Goal: Task Accomplishment & Management: Use online tool/utility

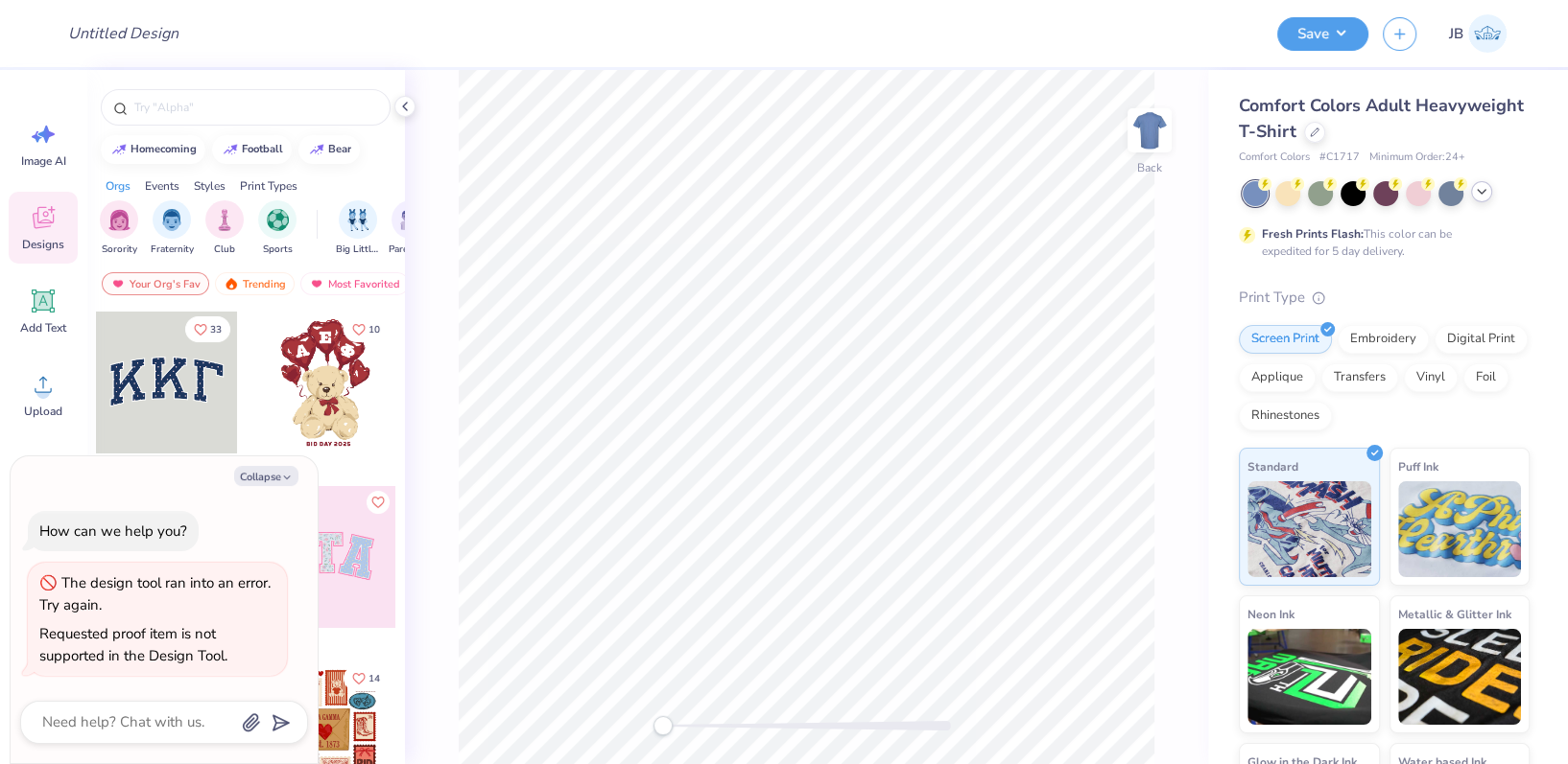
click at [1480, 202] on div at bounding box center [1480, 191] width 21 height 21
type textarea "x"
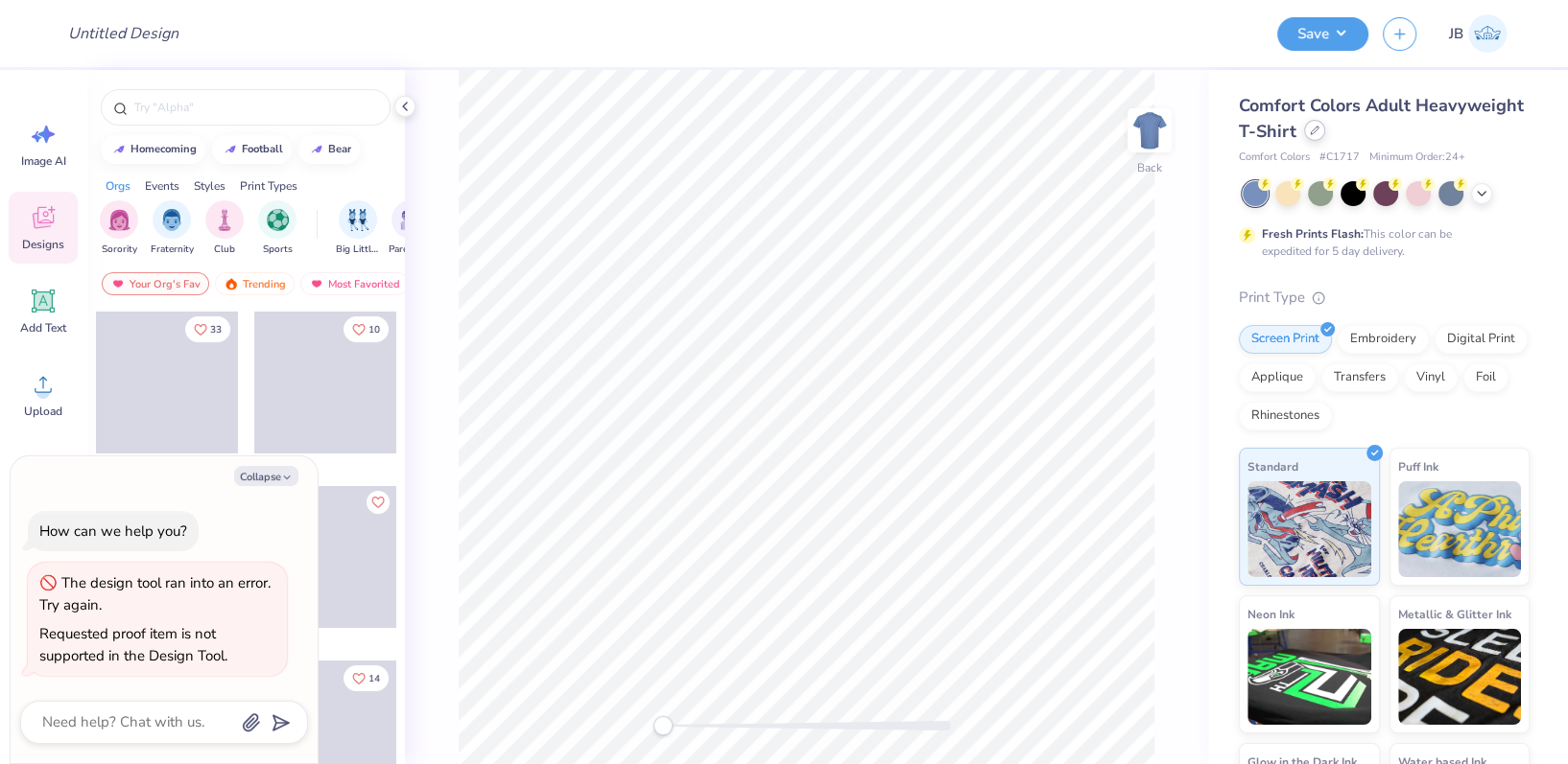
click at [1319, 130] on icon at bounding box center [1315, 130] width 8 height 8
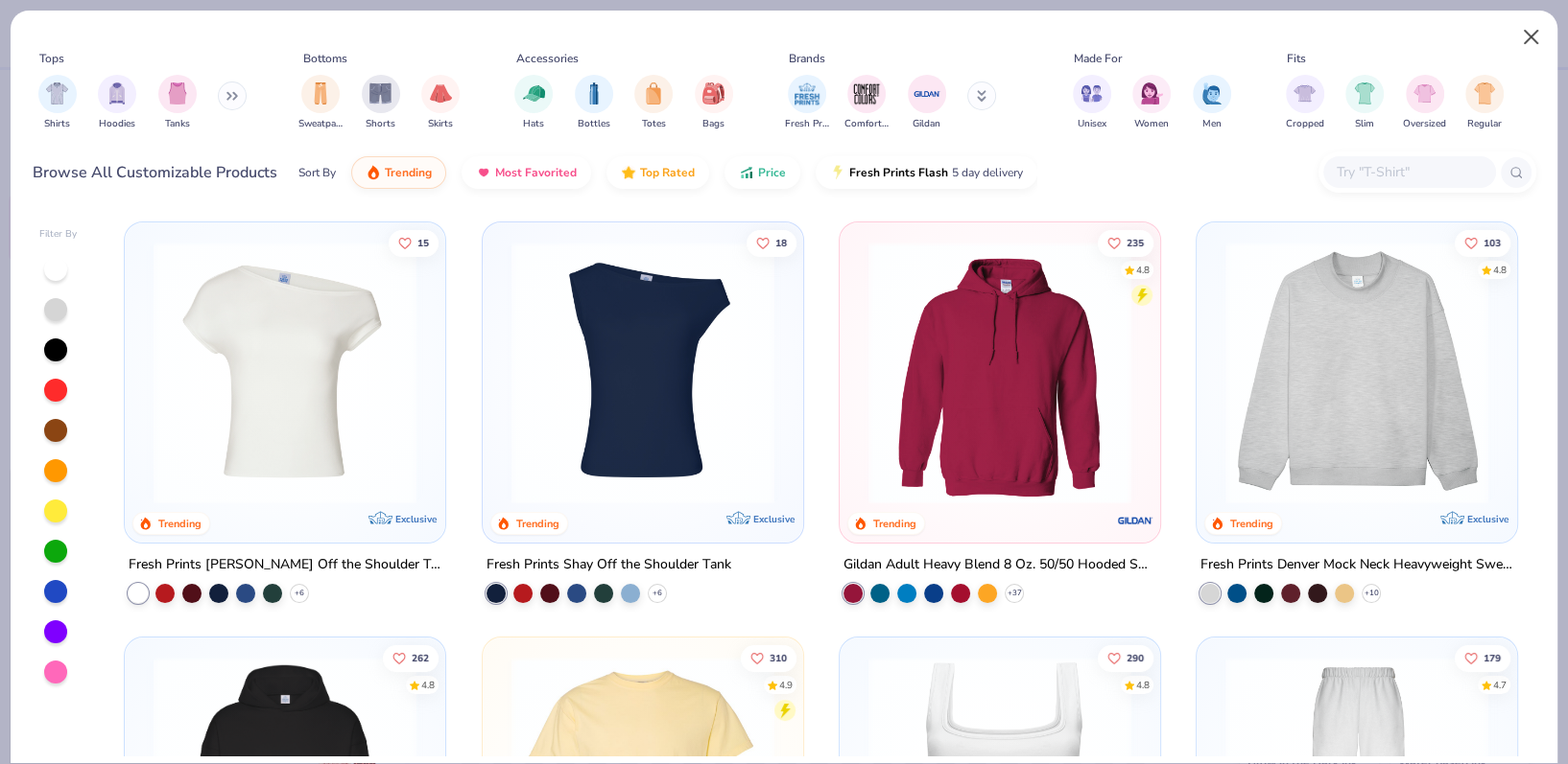
type textarea "x"
click at [1390, 183] on input "text" at bounding box center [1408, 172] width 148 height 22
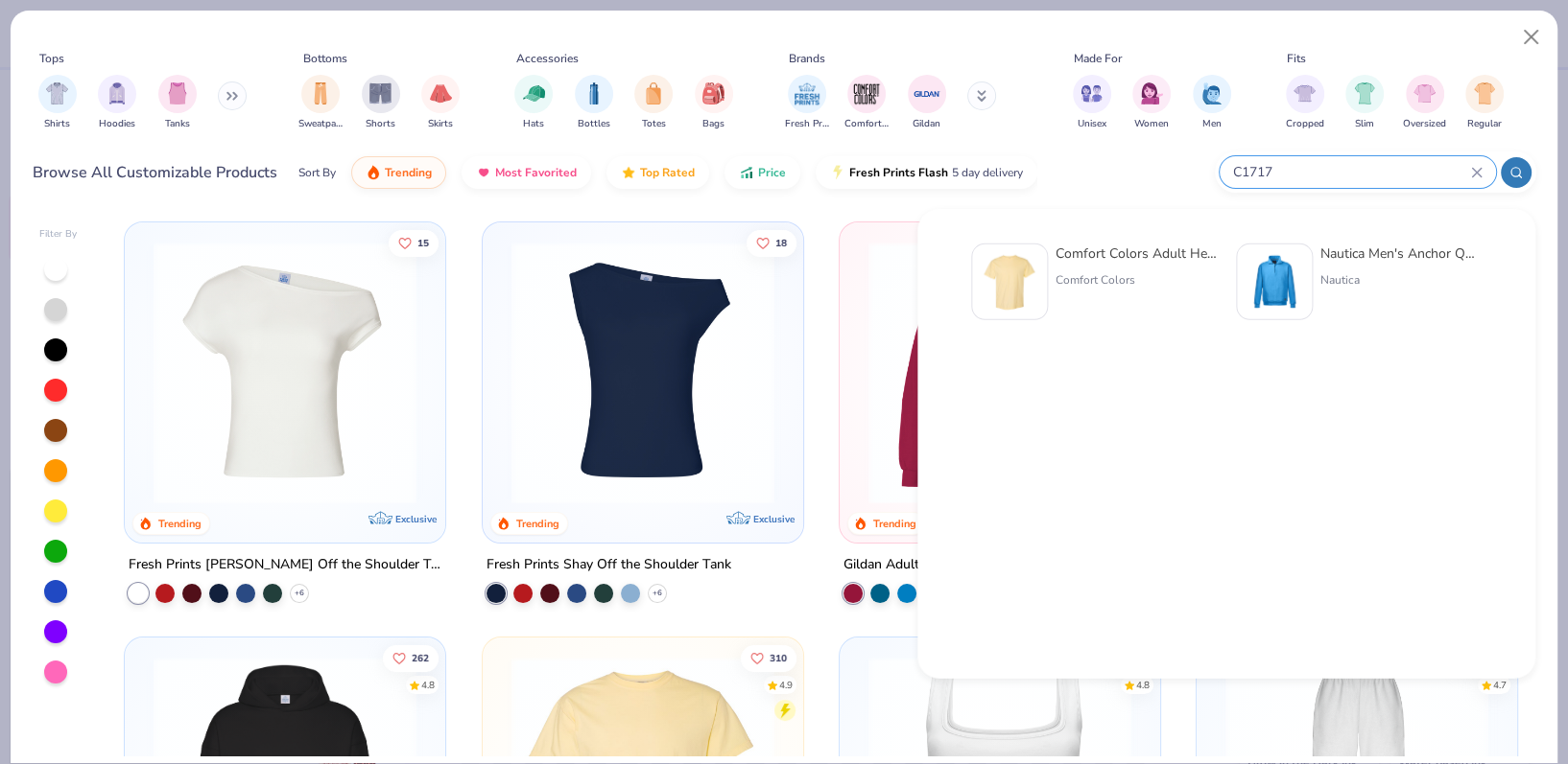
type input "C1717"
click at [1030, 287] on img at bounding box center [1009, 282] width 59 height 59
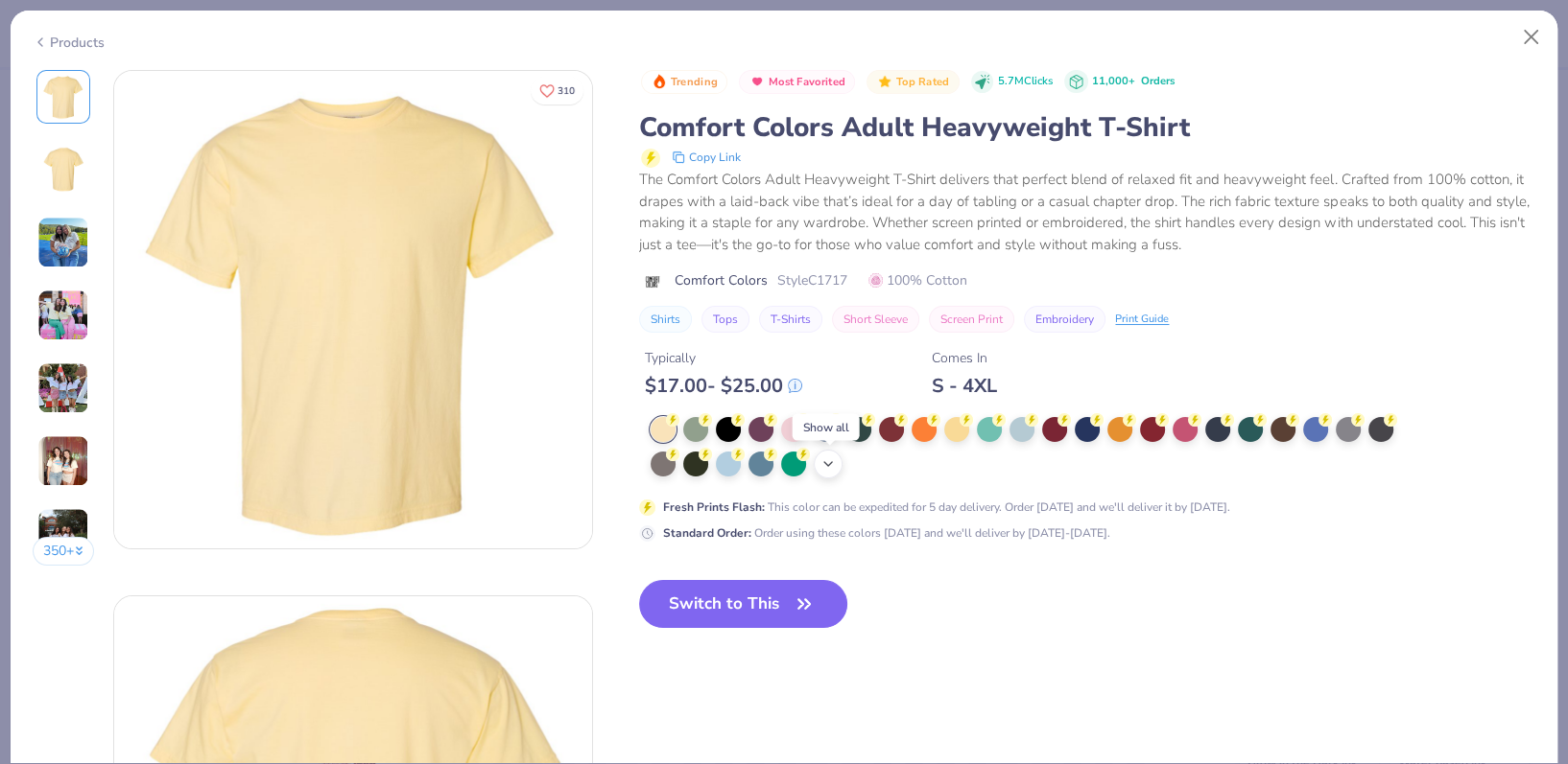
click at [828, 466] on polyline at bounding box center [828, 464] width 8 height 4
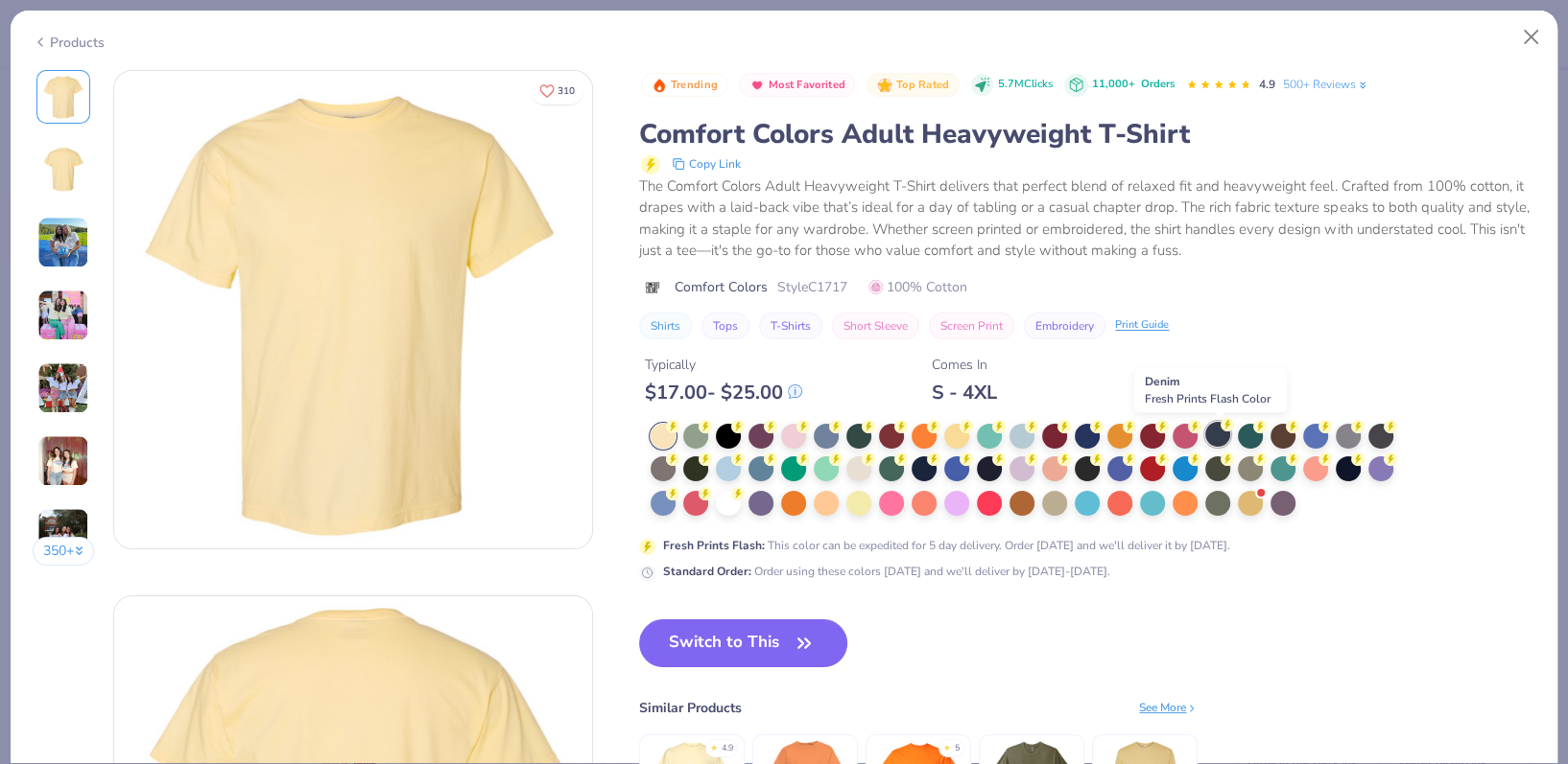
click at [1227, 438] on div at bounding box center [1217, 434] width 25 height 25
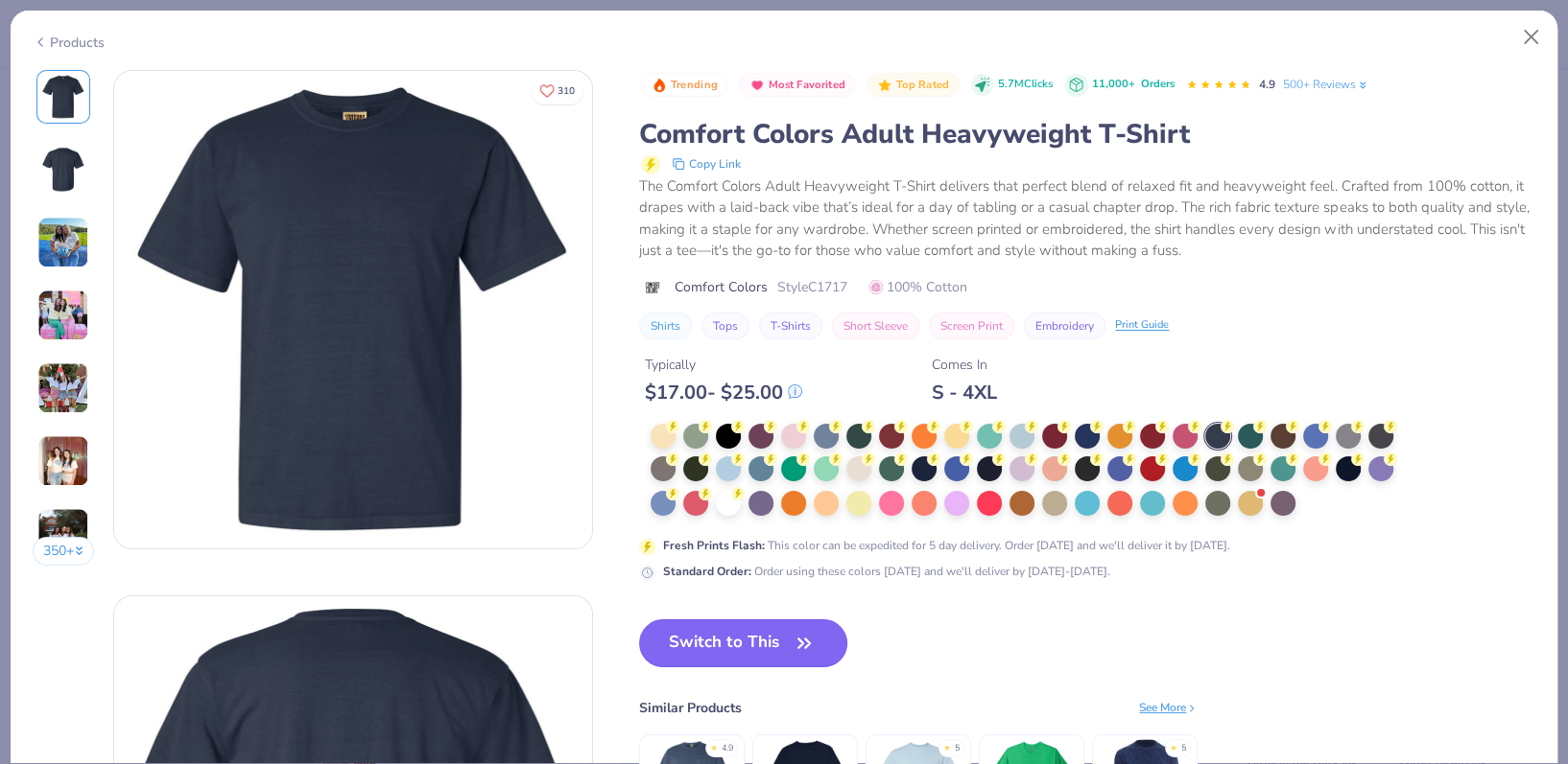
click at [779, 649] on button "Switch to This" at bounding box center [743, 643] width 208 height 48
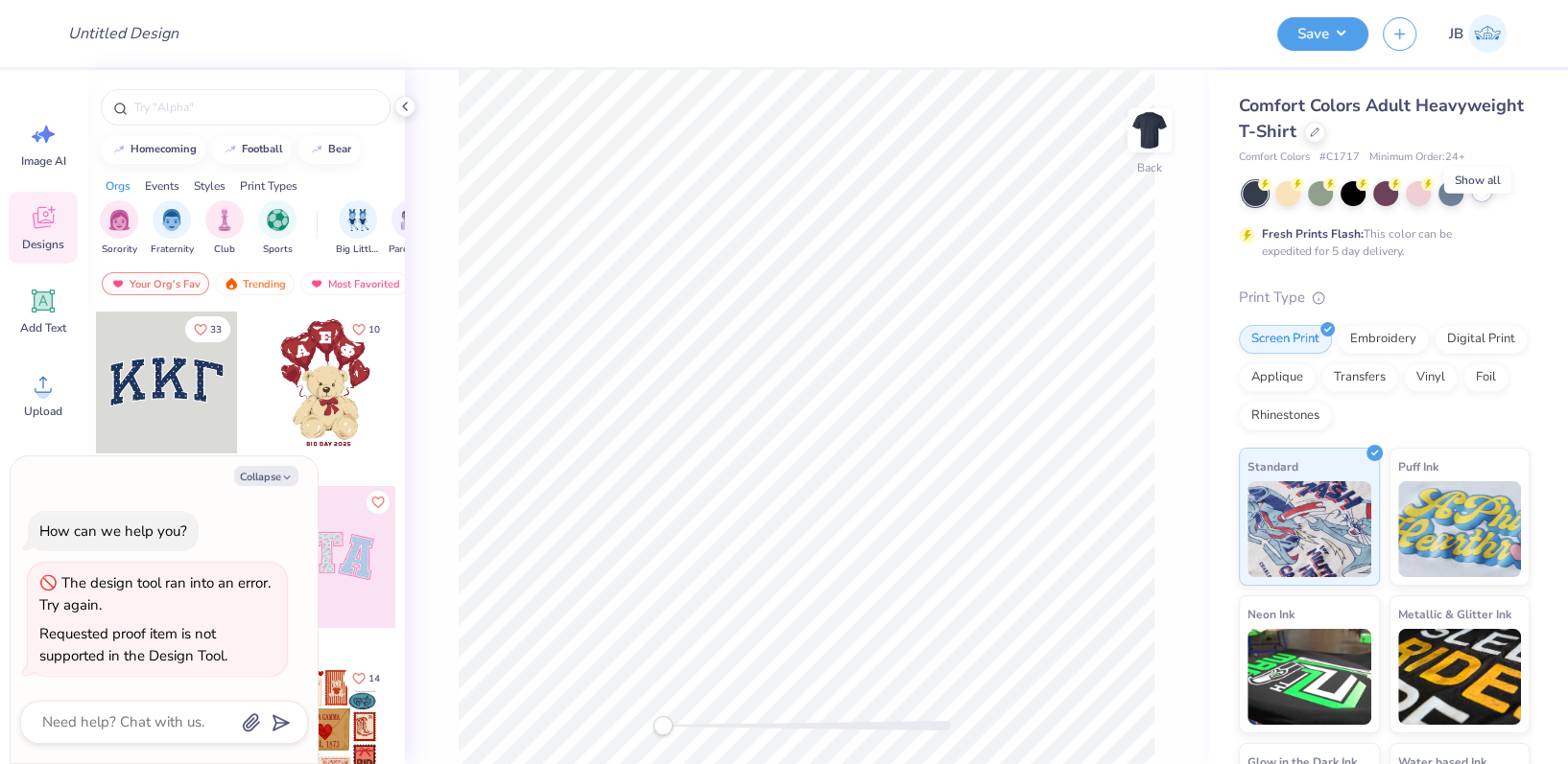
click at [1485, 199] on icon at bounding box center [1481, 192] width 16 height 16
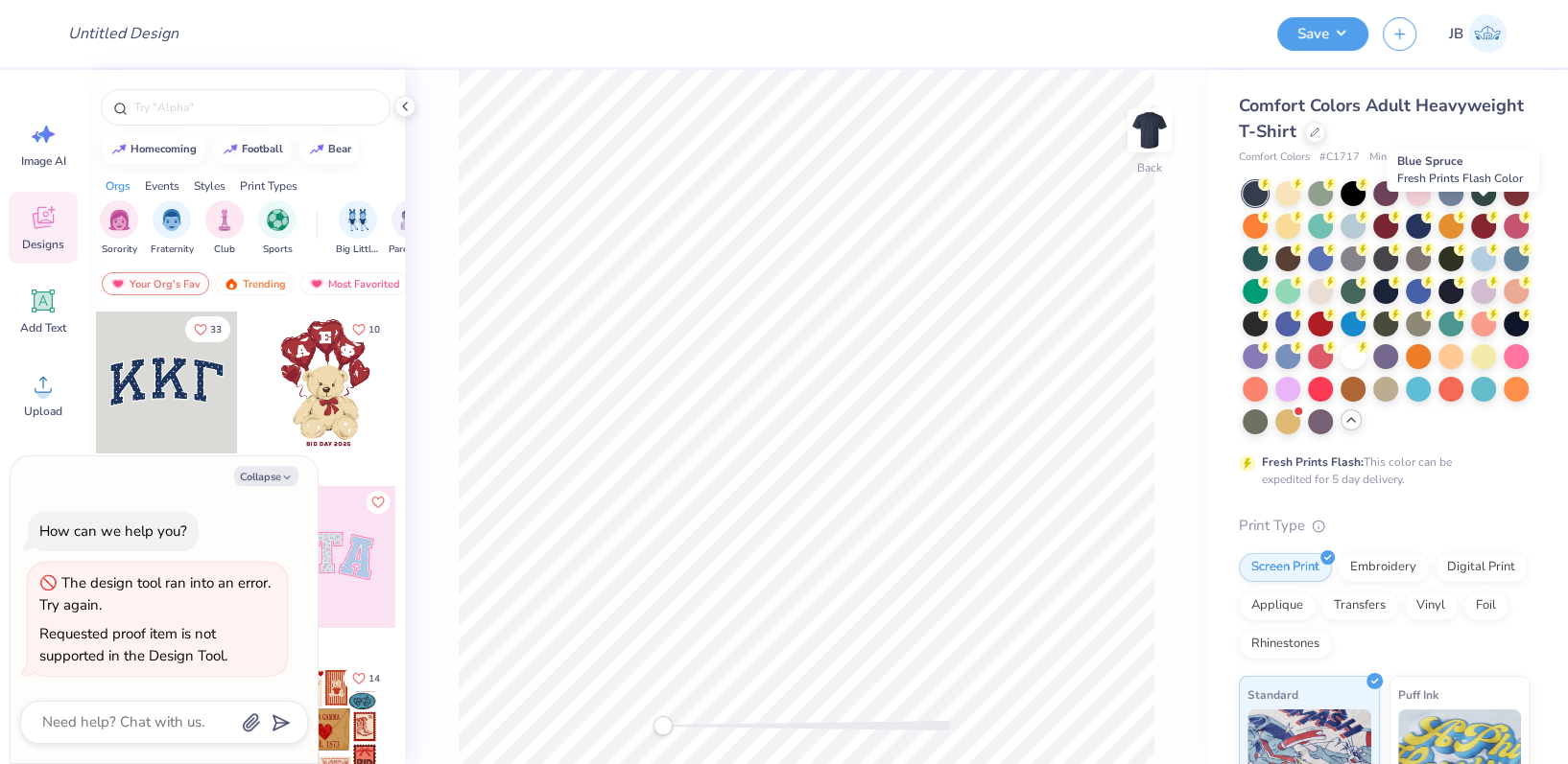
click at [1485, 206] on div at bounding box center [1482, 193] width 25 height 25
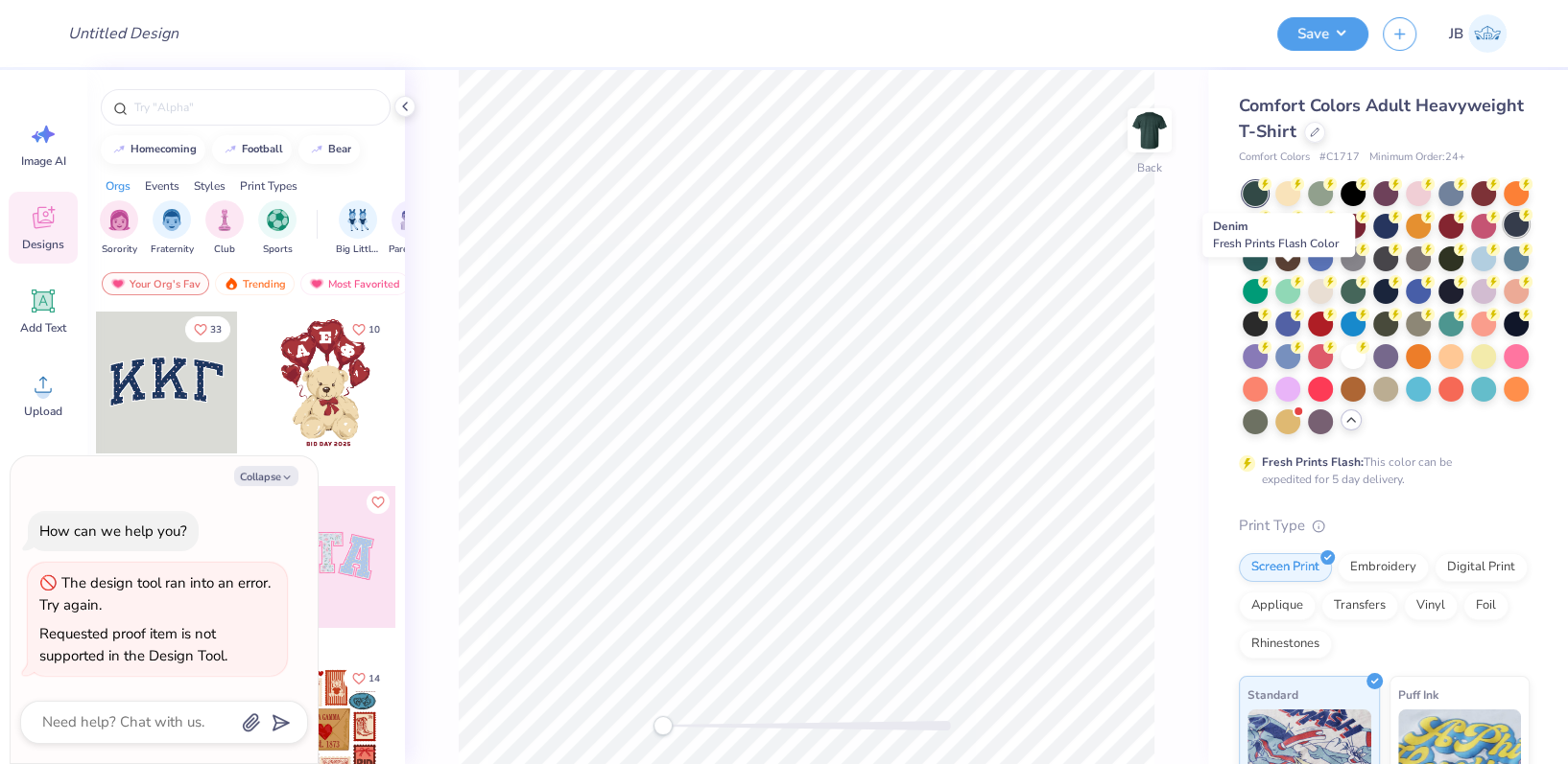
click at [1503, 237] on div at bounding box center [1515, 224] width 25 height 25
click at [402, 107] on icon at bounding box center [405, 106] width 16 height 16
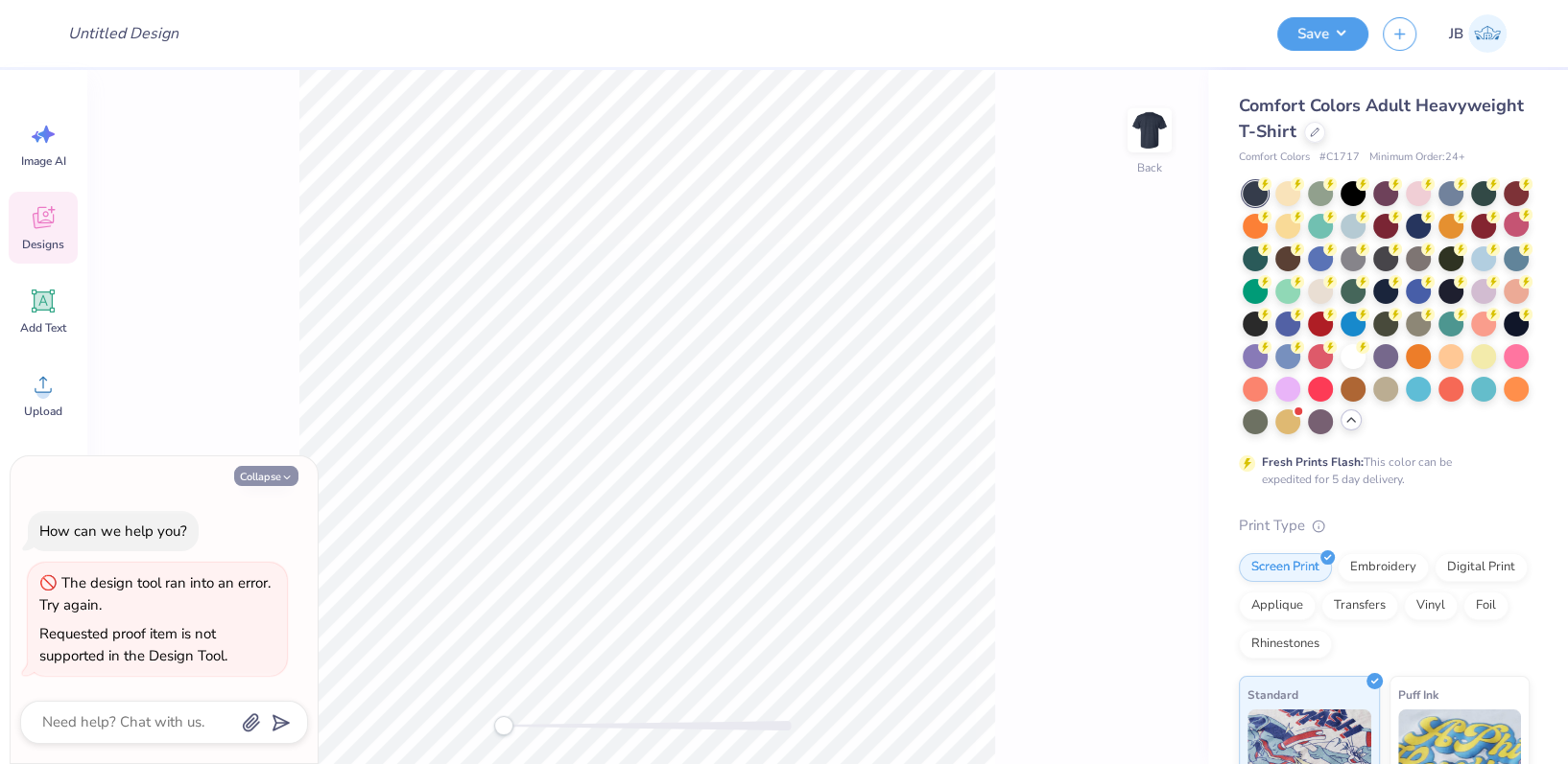
click at [268, 476] on button "Collapse" at bounding box center [265, 476] width 64 height 20
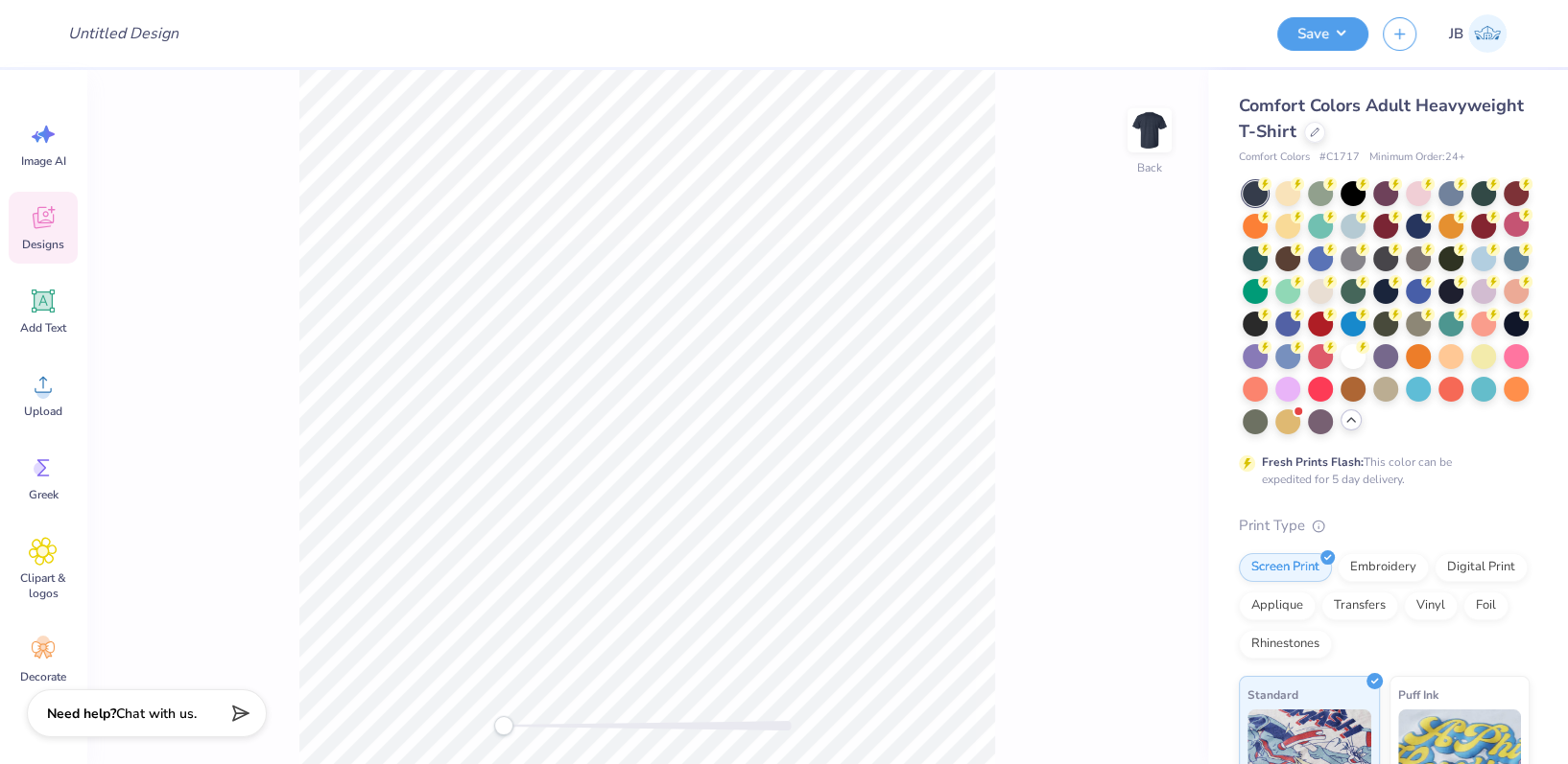
click at [465, 722] on div "Back" at bounding box center [647, 417] width 1121 height 694
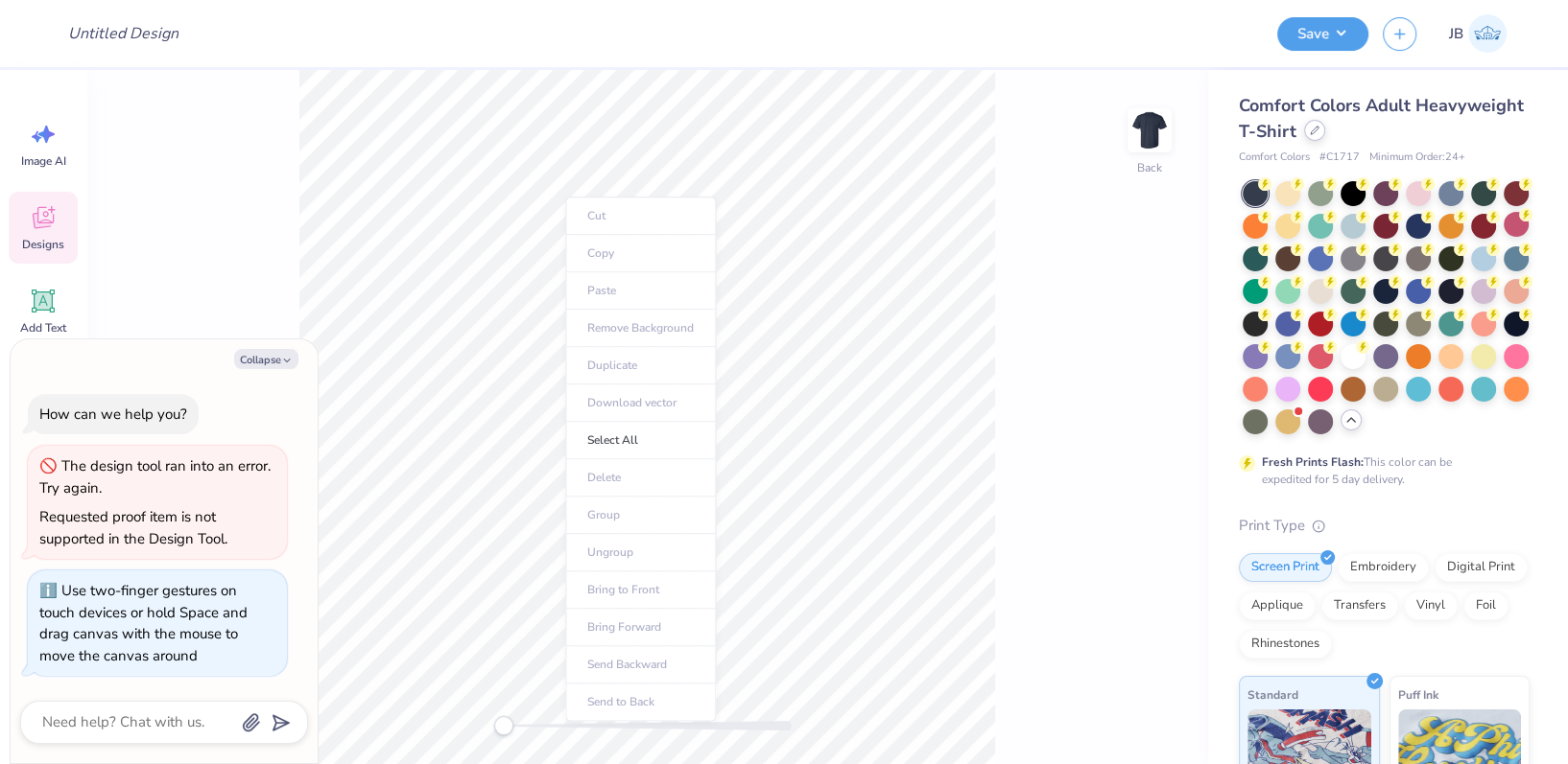
click at [1324, 137] on div at bounding box center [1314, 130] width 21 height 21
type textarea "x"
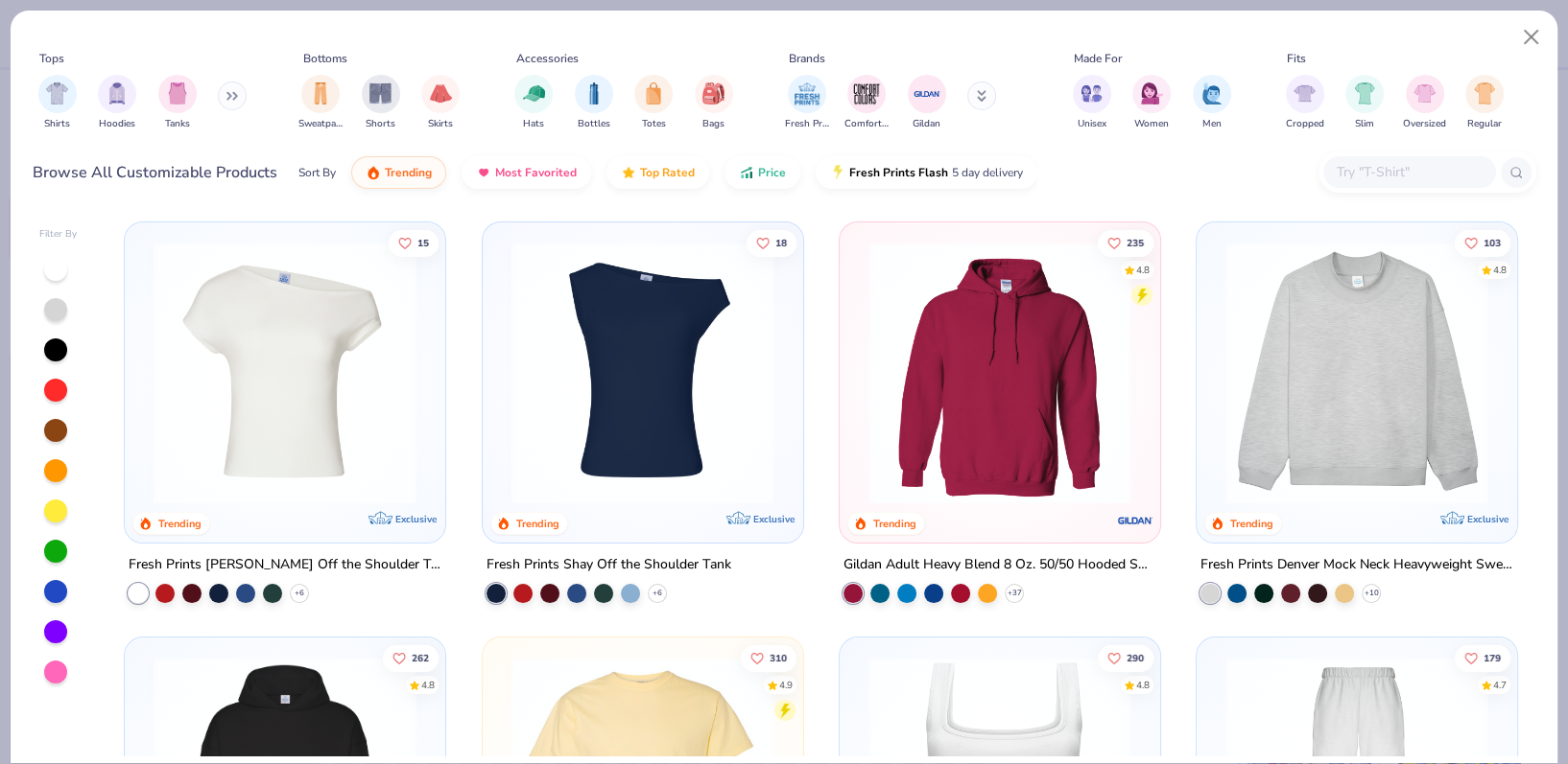
click at [1357, 180] on input "text" at bounding box center [1408, 172] width 148 height 22
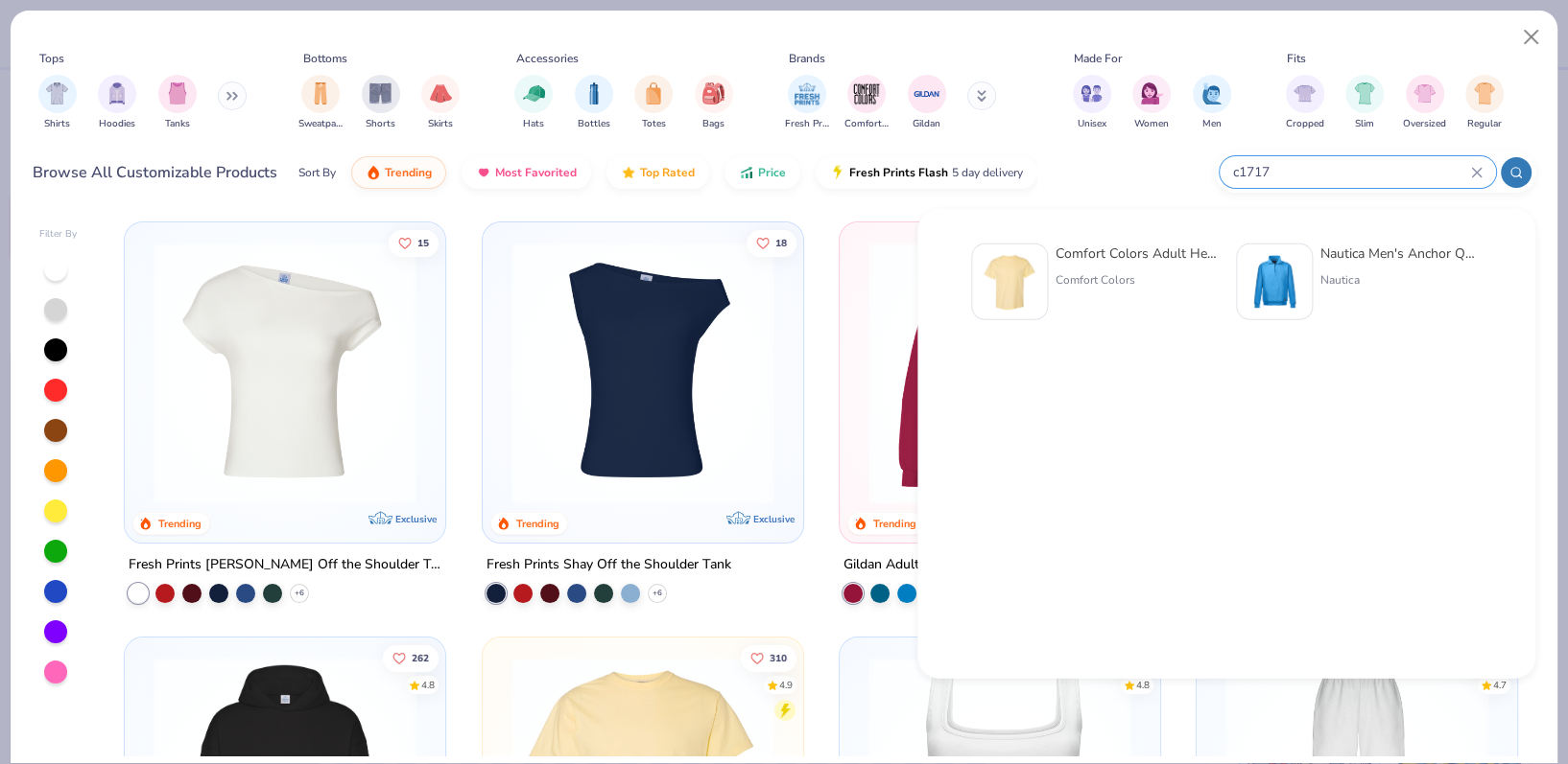
type input "c1717"
click at [1015, 273] on img at bounding box center [1009, 282] width 59 height 59
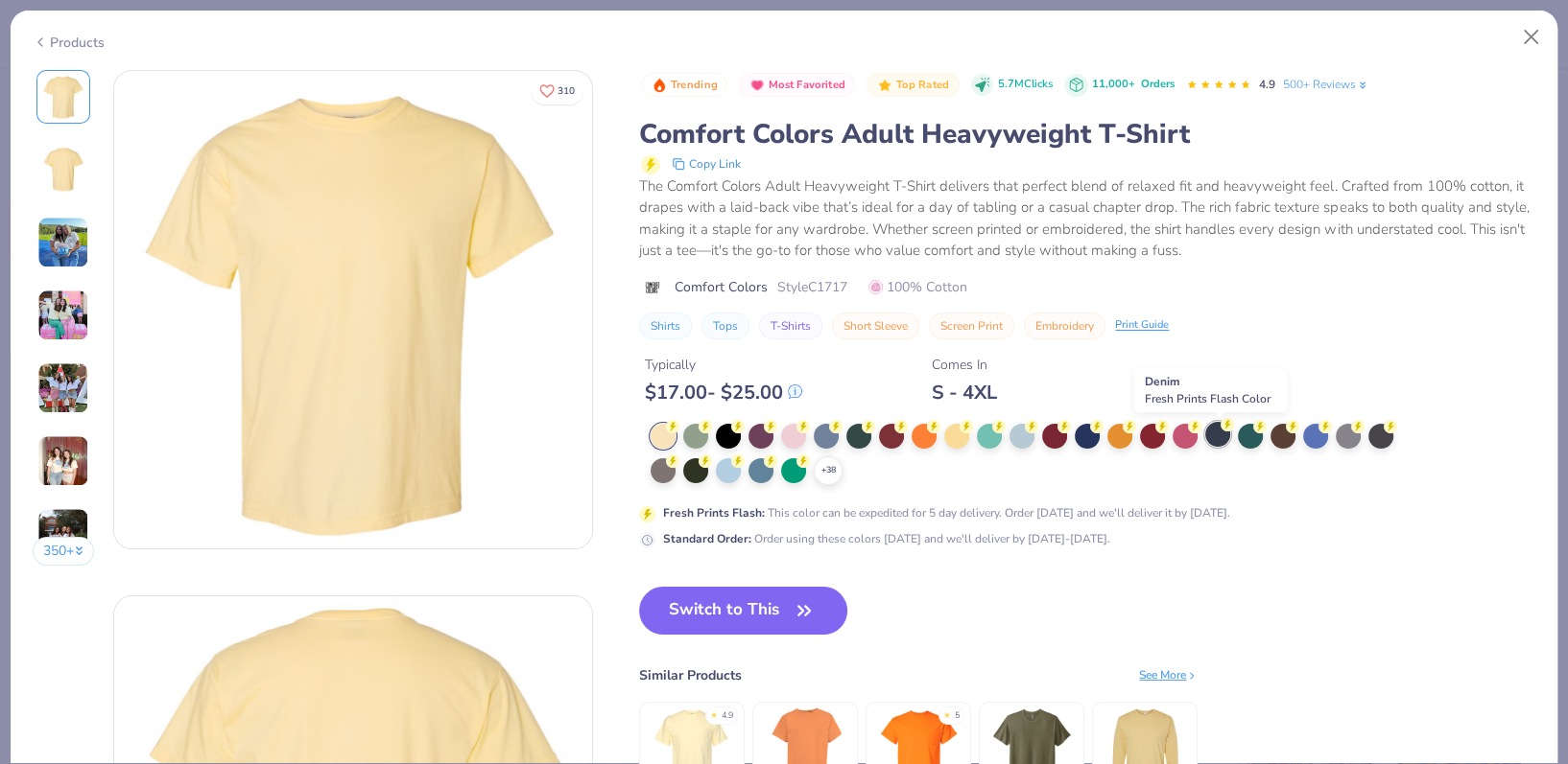
click at [1225, 435] on div at bounding box center [1217, 434] width 25 height 25
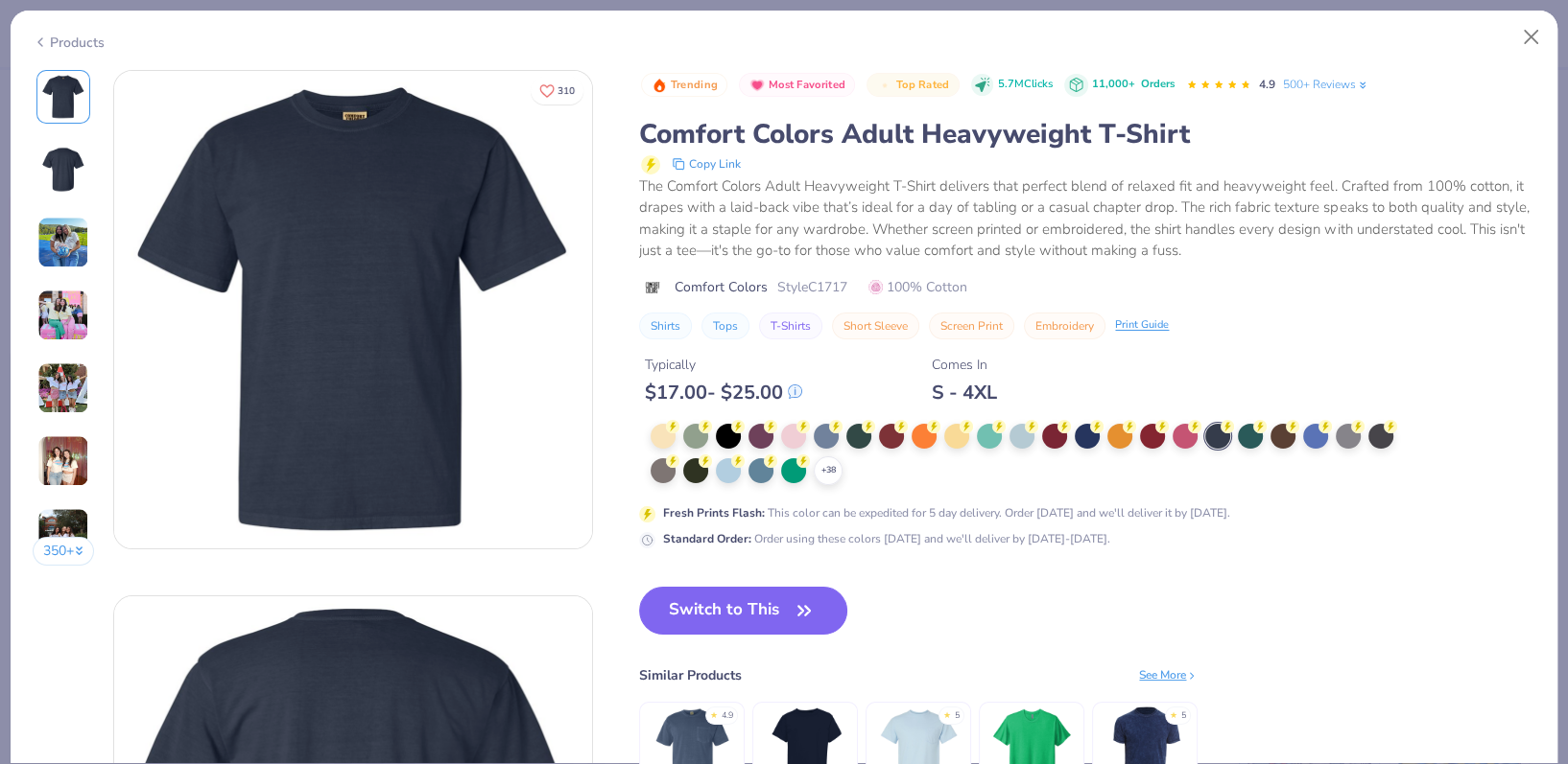
click at [1217, 441] on div at bounding box center [1217, 436] width 25 height 25
click at [1217, 440] on div at bounding box center [1217, 436] width 25 height 25
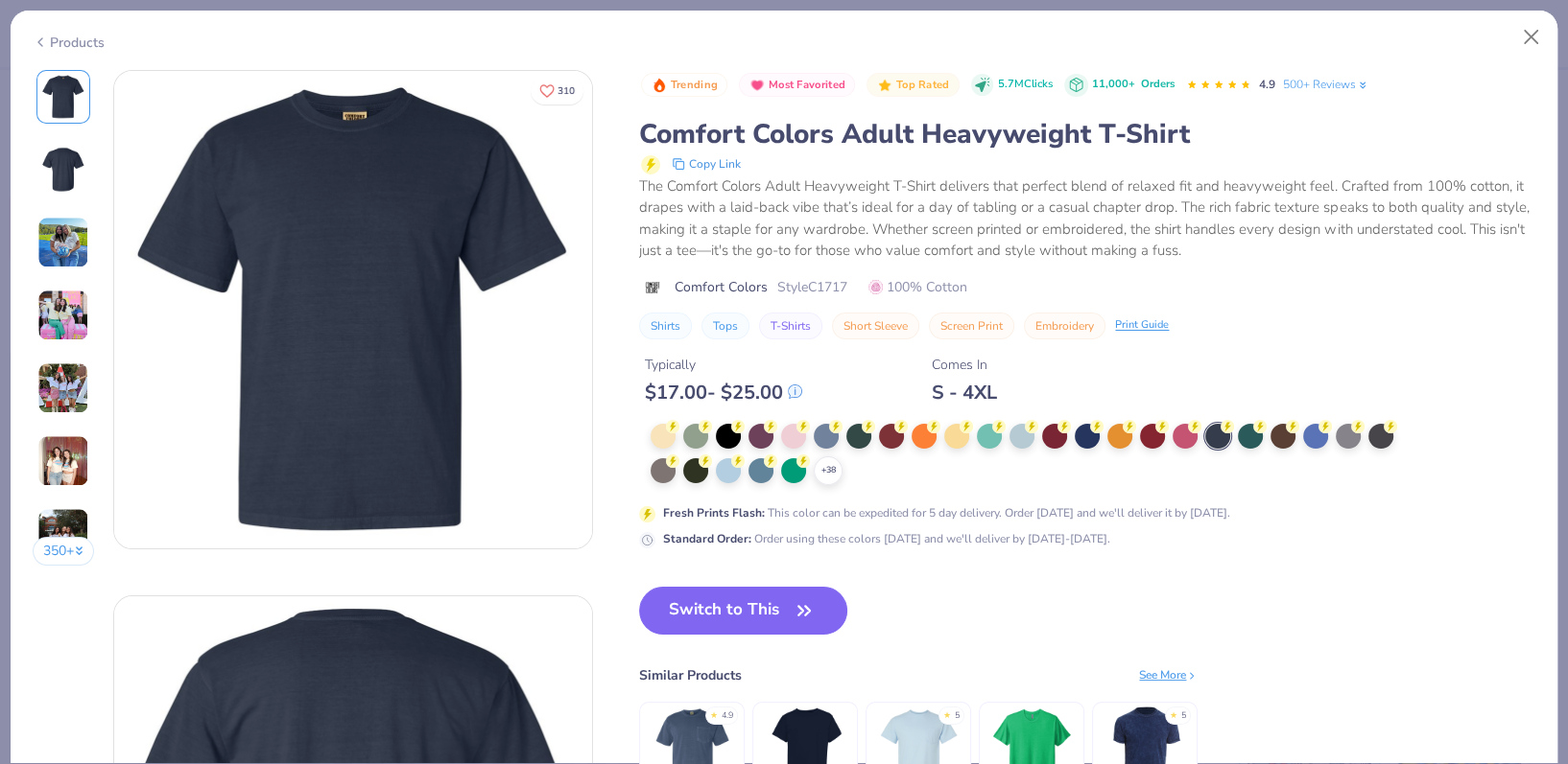
type textarea "x"
